Goal: Transaction & Acquisition: Purchase product/service

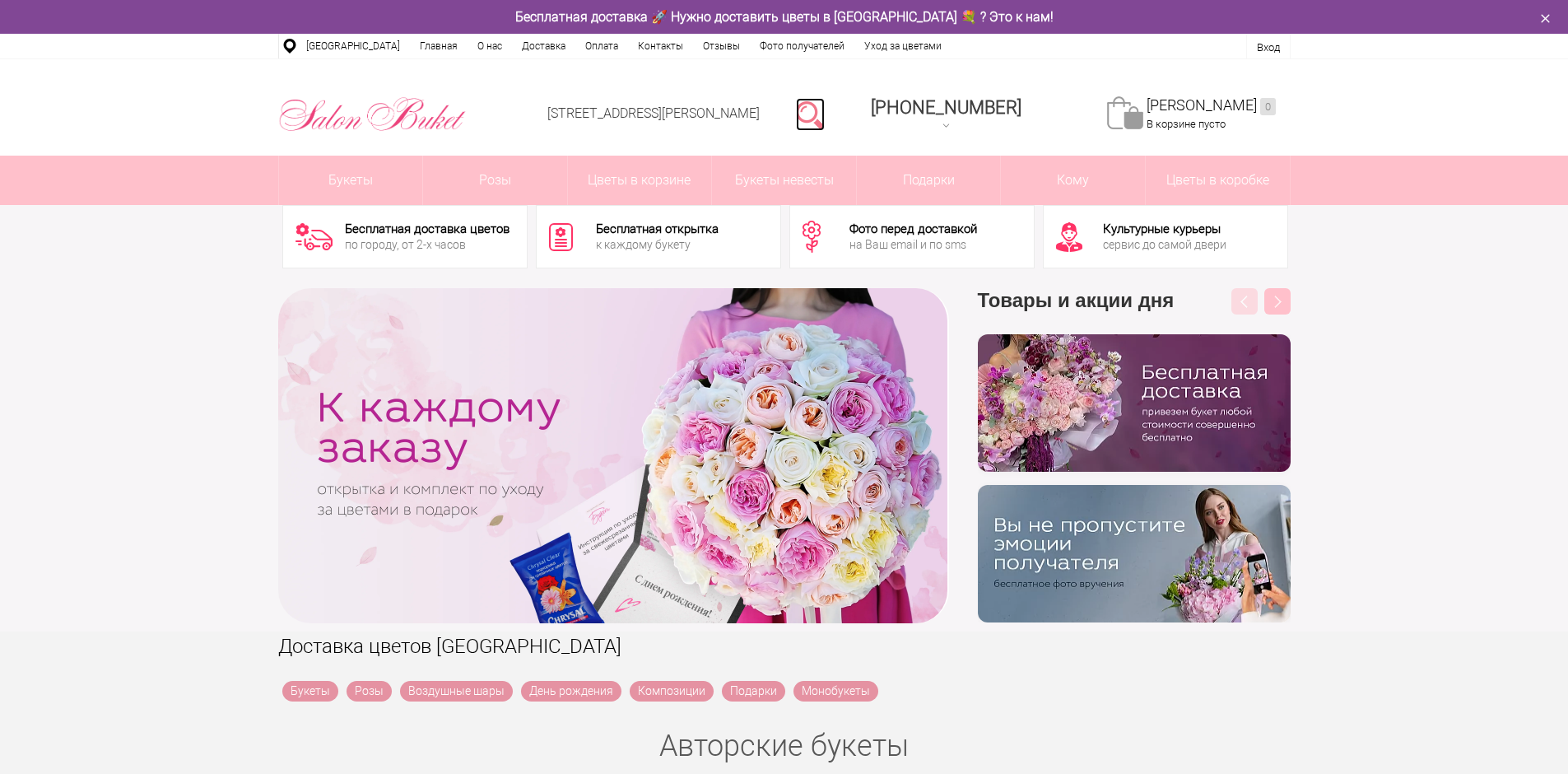
click at [825, 120] on link at bounding box center [810, 115] width 29 height 33
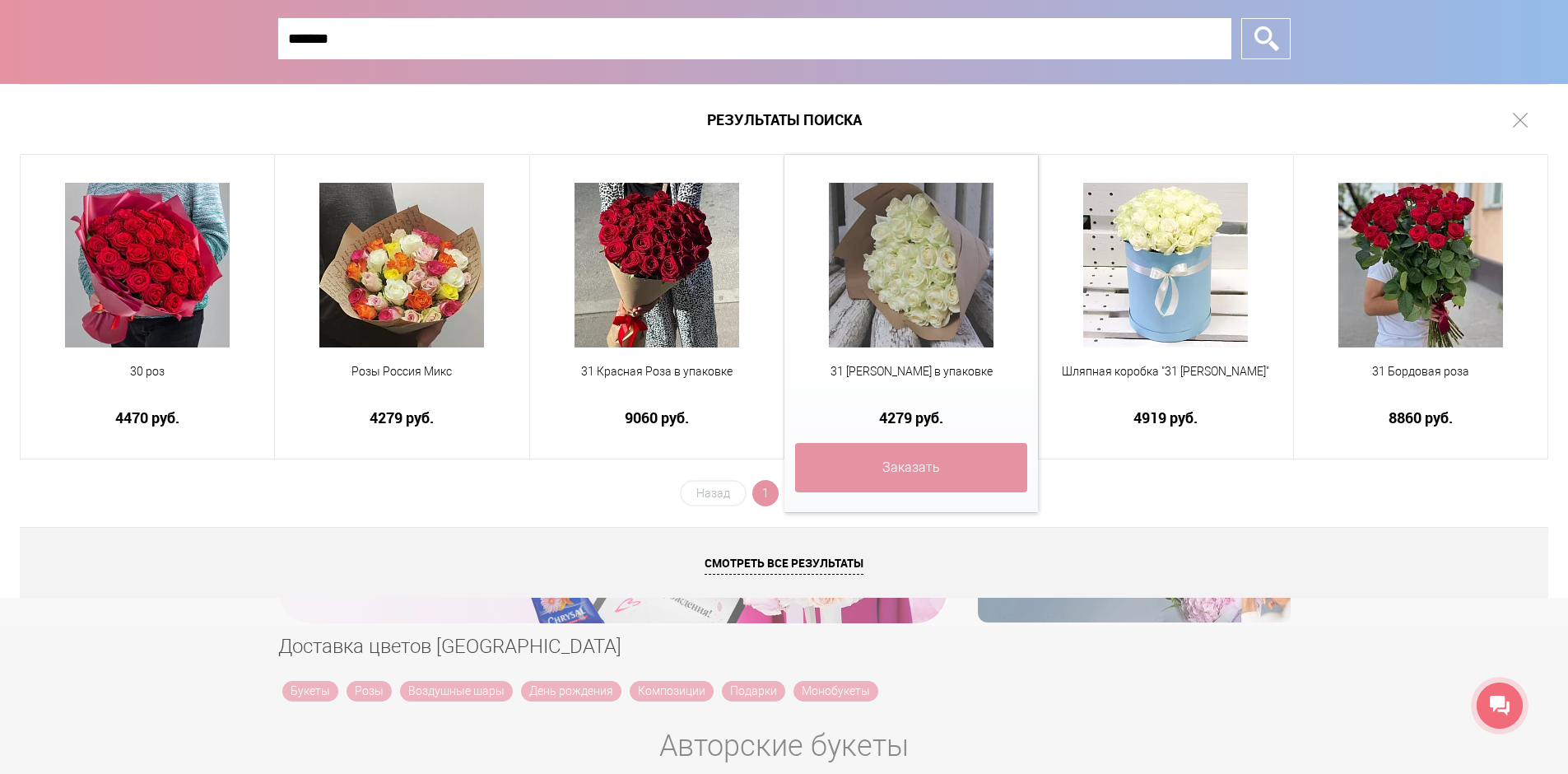
type input "*******"
click at [897, 257] on img at bounding box center [911, 265] width 164 height 164
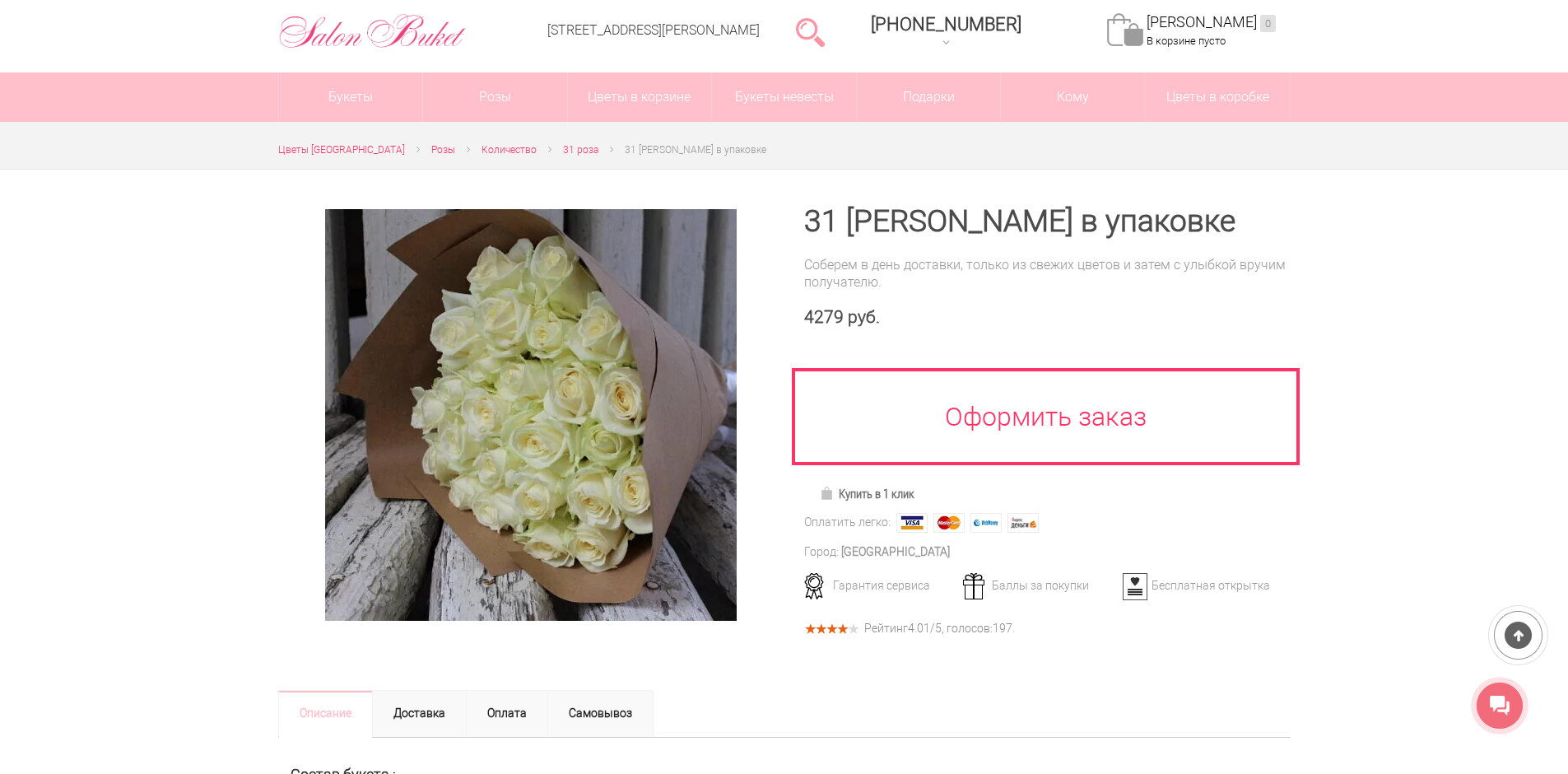
scroll to position [82, 0]
